Goal: Check status: Check status

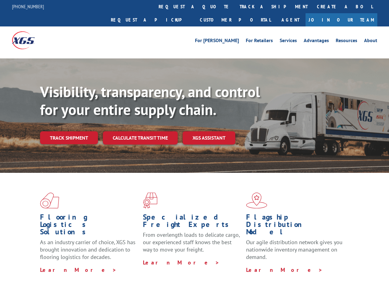
click at [194, 145] on div "Visibility, transparency, and control for your entire supply chain. Track shipm…" at bounding box center [214, 126] width 349 height 86
click at [235, 6] on link "track a shipment" at bounding box center [273, 6] width 77 height 13
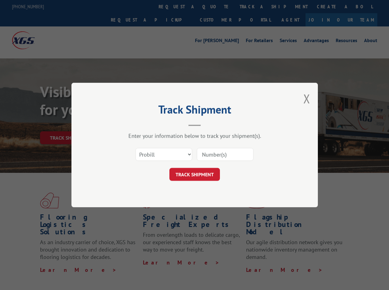
click at [215, 6] on div "Track Shipment Enter your information below to track your shipment(s). Select c…" at bounding box center [194, 145] width 389 height 290
click at [253, 6] on div "Track Shipment Enter your information below to track your shipment(s). Select c…" at bounding box center [194, 145] width 389 height 290
click at [69, 124] on div "Track Shipment Enter your information below to track your shipment(s). Select c…" at bounding box center [194, 145] width 389 height 290
click at [140, 124] on header "Track Shipment" at bounding box center [194, 115] width 185 height 21
click at [209, 124] on header "Track Shipment" at bounding box center [194, 115] width 185 height 21
